Goal: Transaction & Acquisition: Purchase product/service

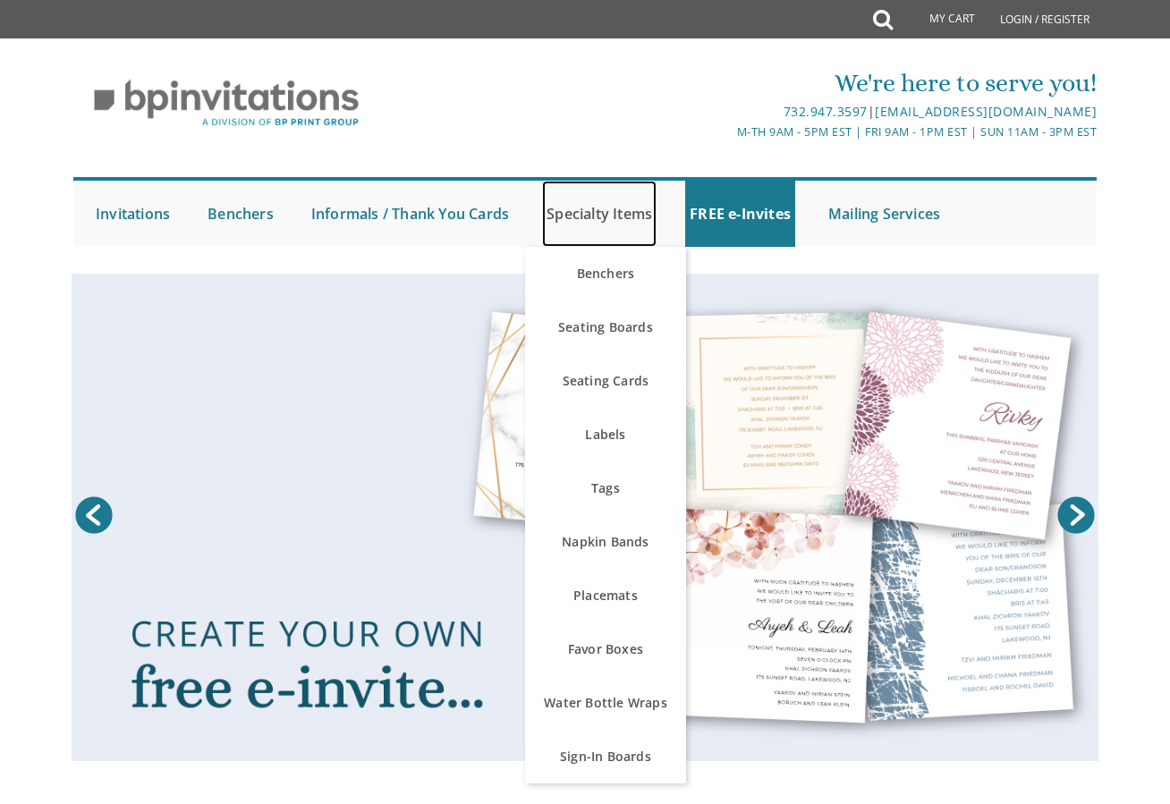
click at [606, 220] on link "Specialty Items" at bounding box center [599, 214] width 114 height 66
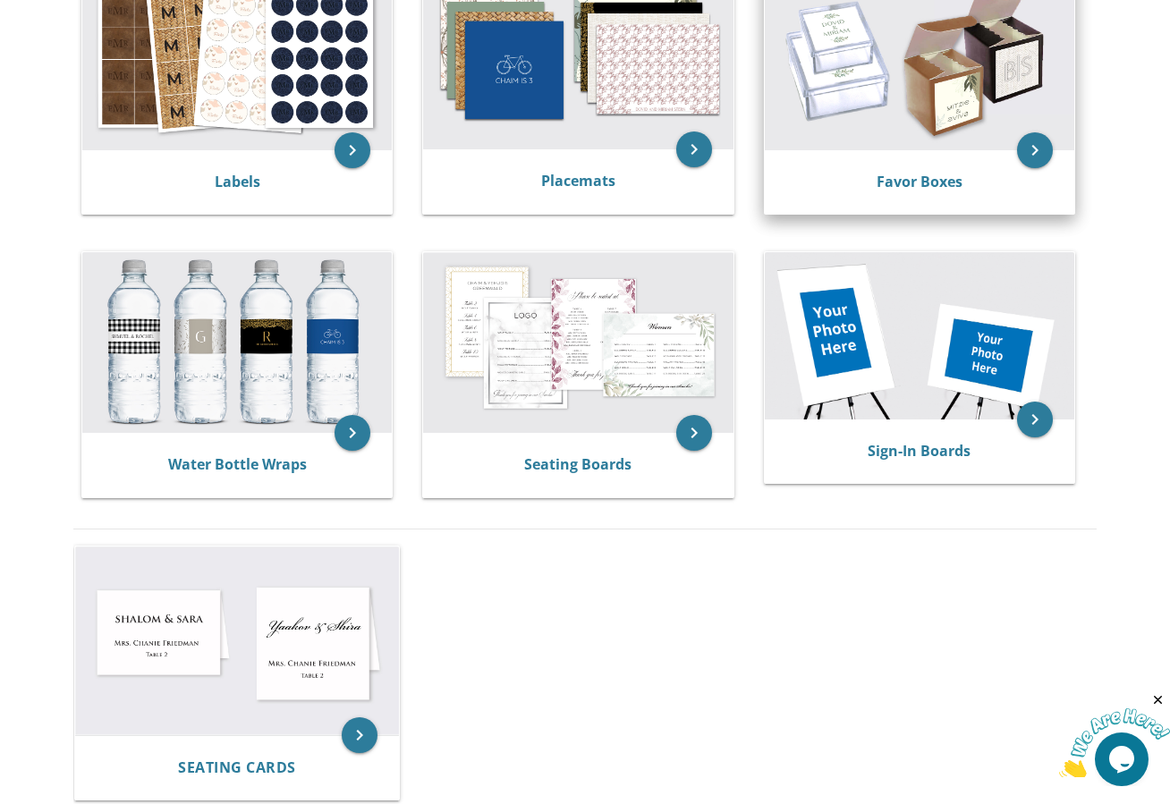
scroll to position [715, 0]
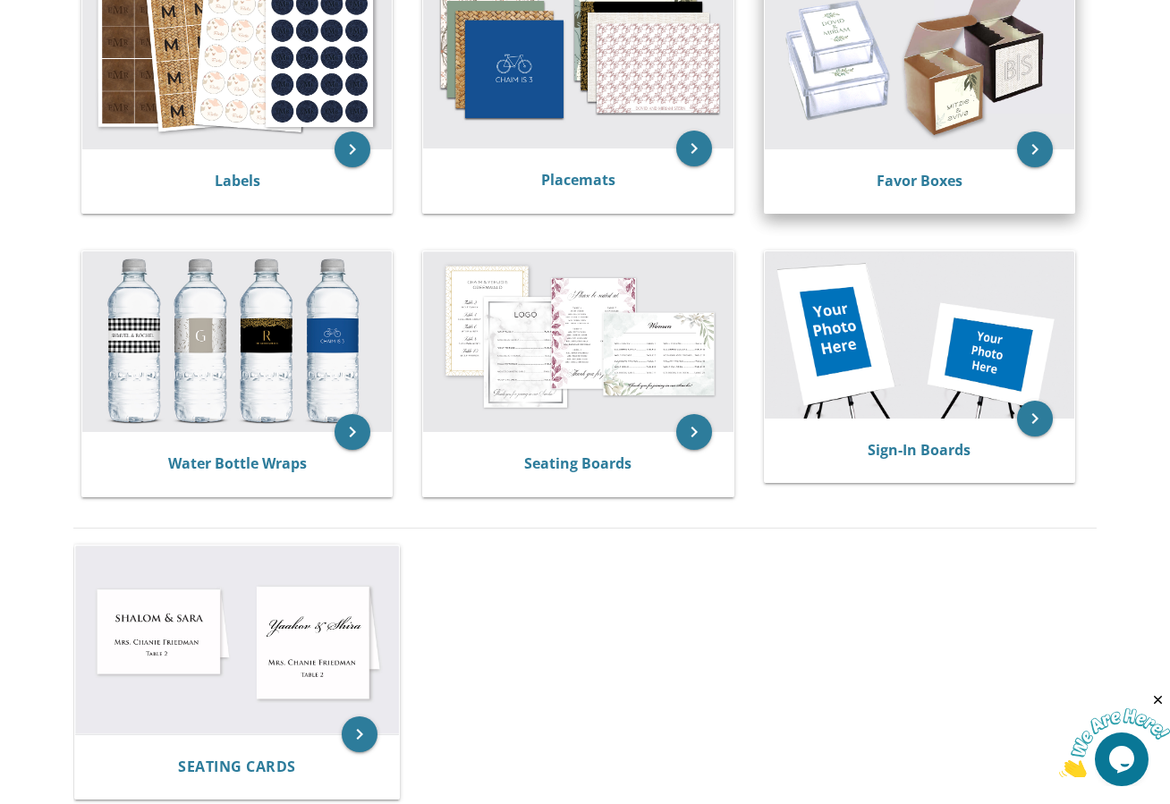
click at [875, 55] on img at bounding box center [919, 58] width 309 height 181
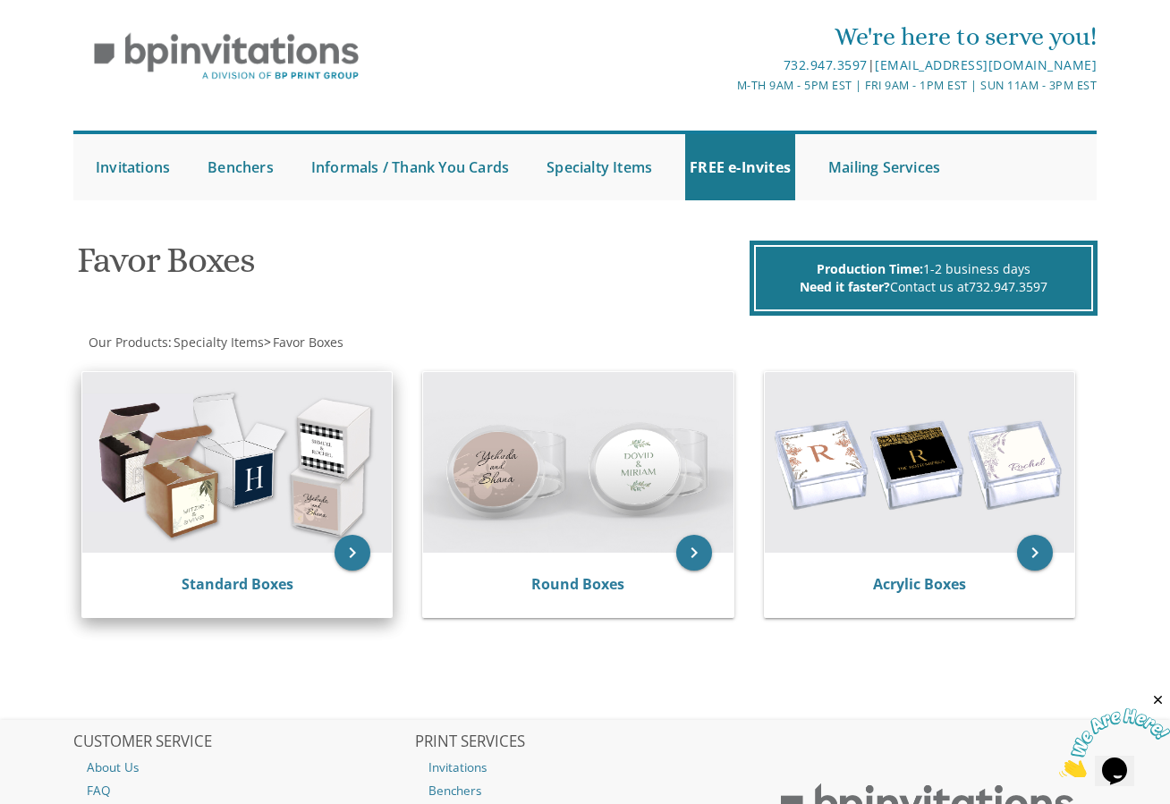
scroll to position [89, 0]
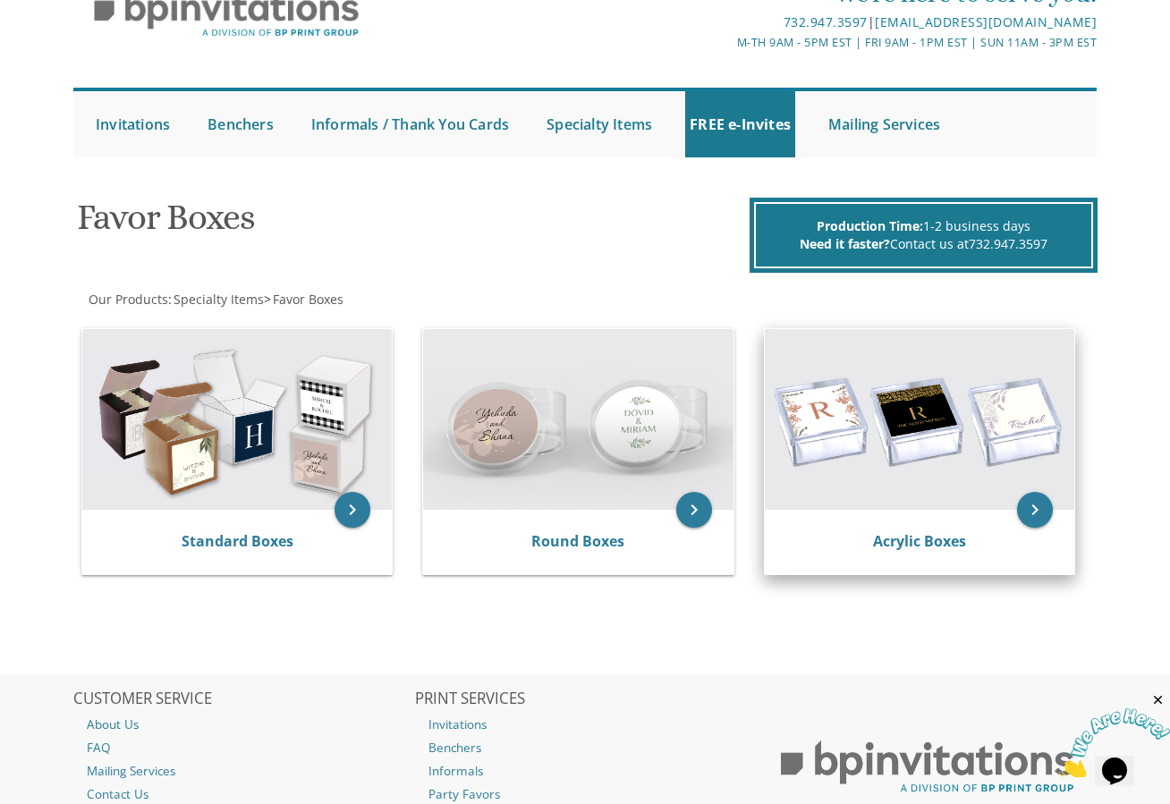
click at [986, 438] on img at bounding box center [919, 419] width 309 height 181
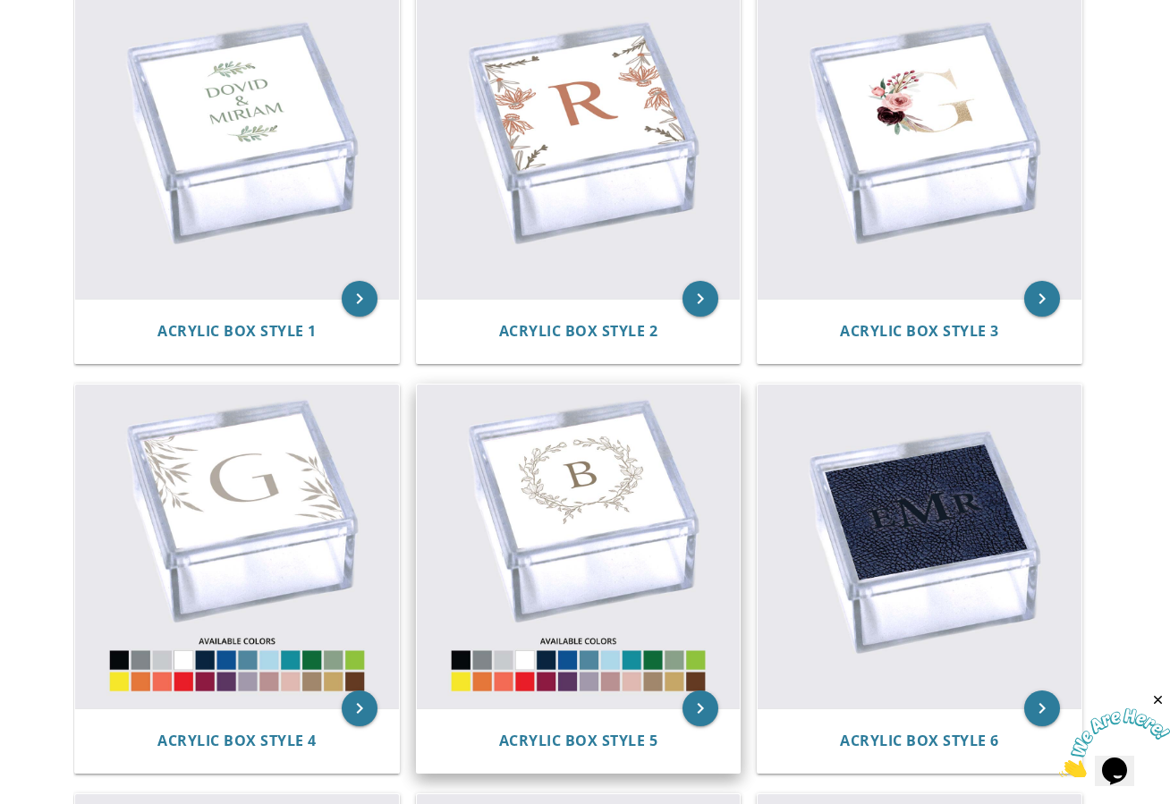
scroll to position [179, 0]
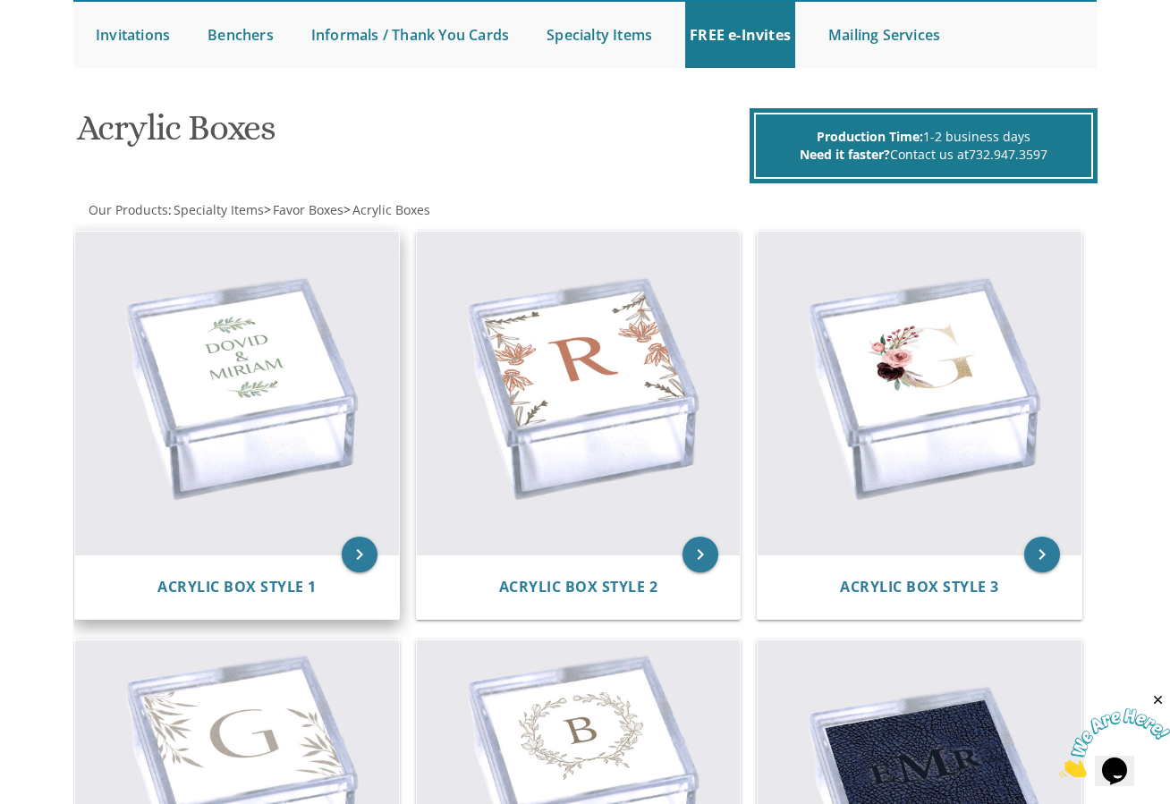
click at [275, 321] on img at bounding box center [236, 393] width 323 height 323
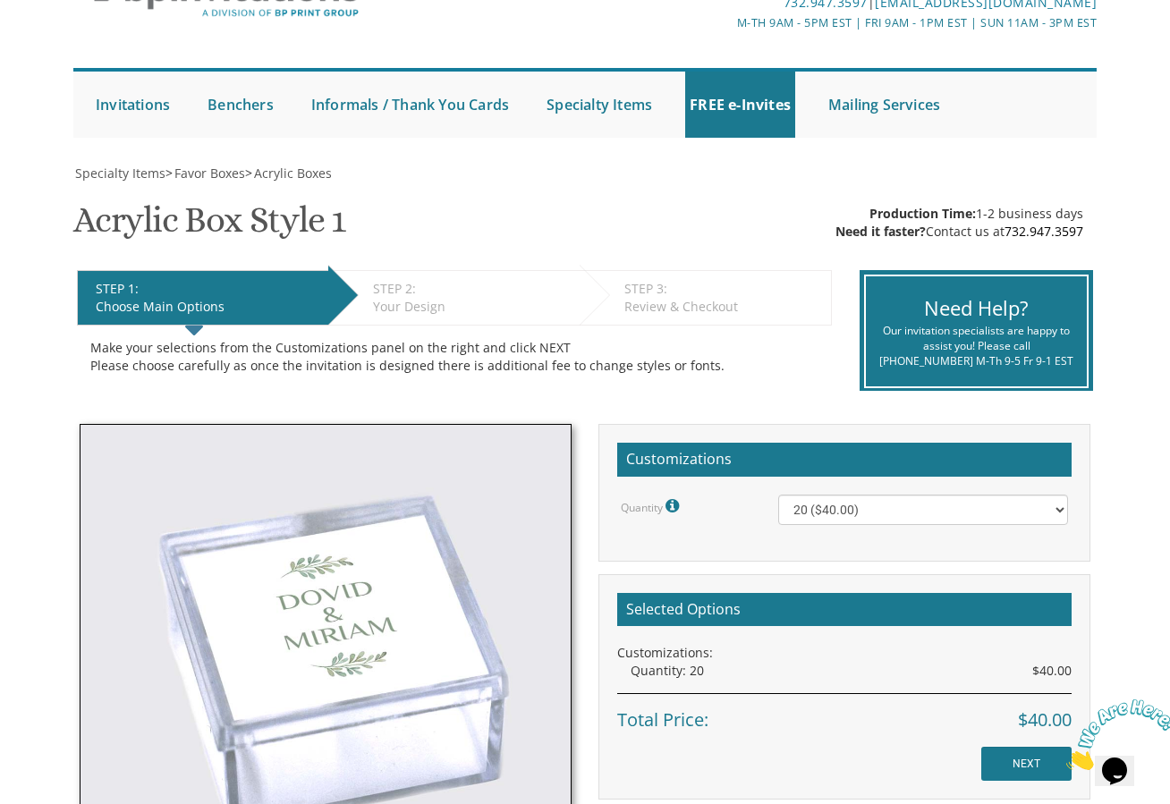
scroll to position [268, 0]
